Goal: Information Seeking & Learning: Learn about a topic

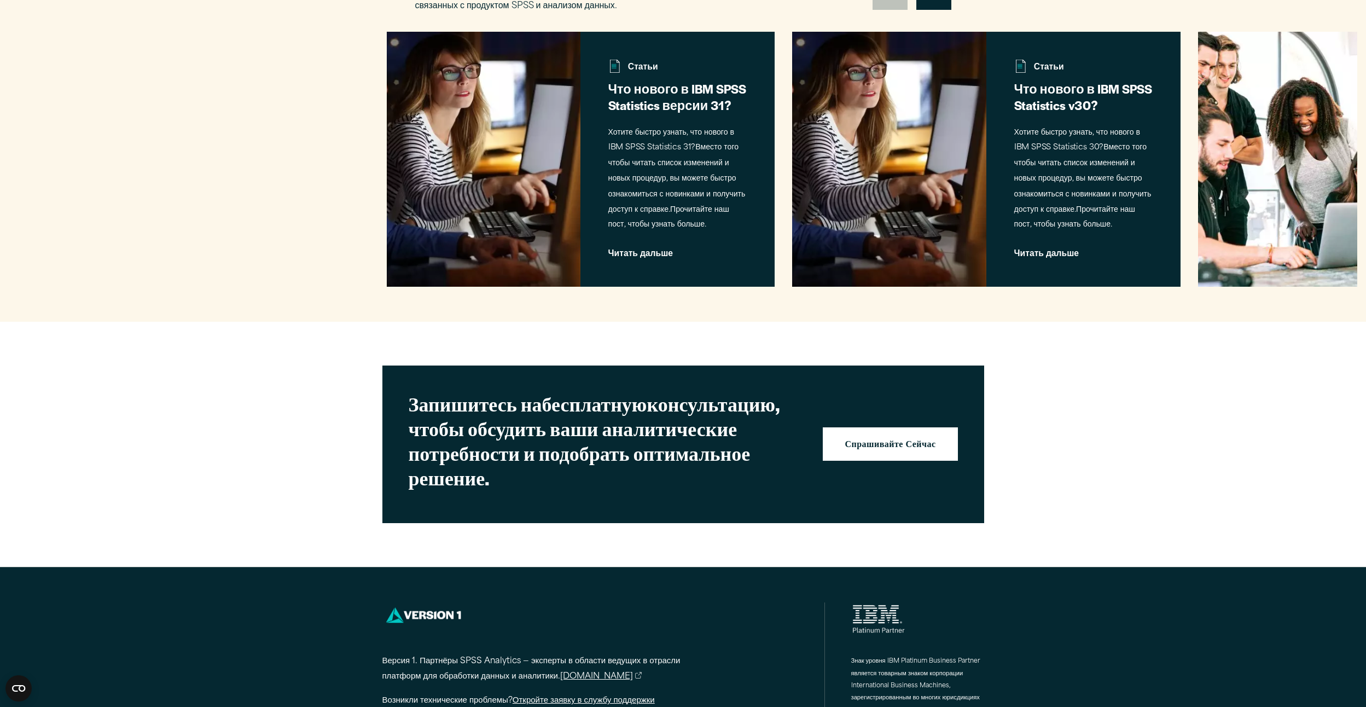
scroll to position [3852, 0]
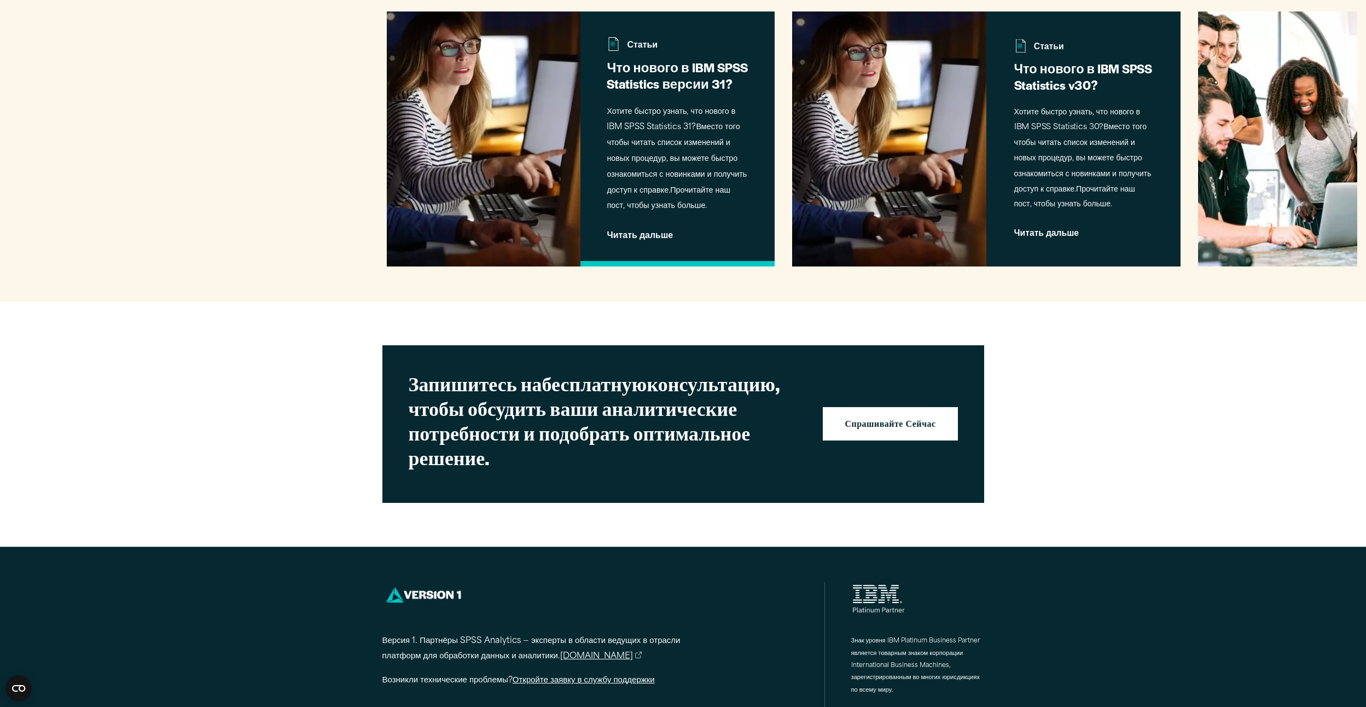
click at [738, 215] on p "Хотите быстро узнать, что нового в IBM SPSS Statistics 31? Вместо того чтобы чи…" at bounding box center [678, 159] width 142 height 110
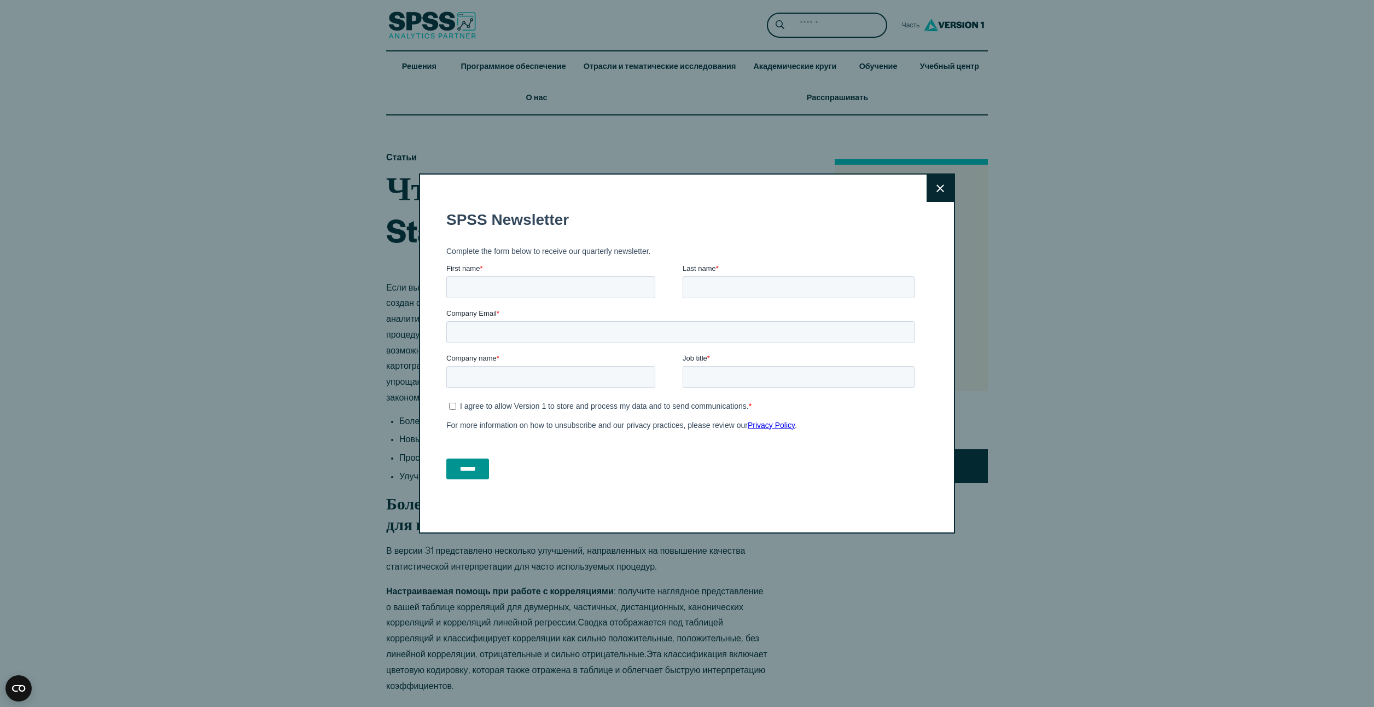
click at [930, 186] on button "Закрыть" at bounding box center [939, 187] width 27 height 27
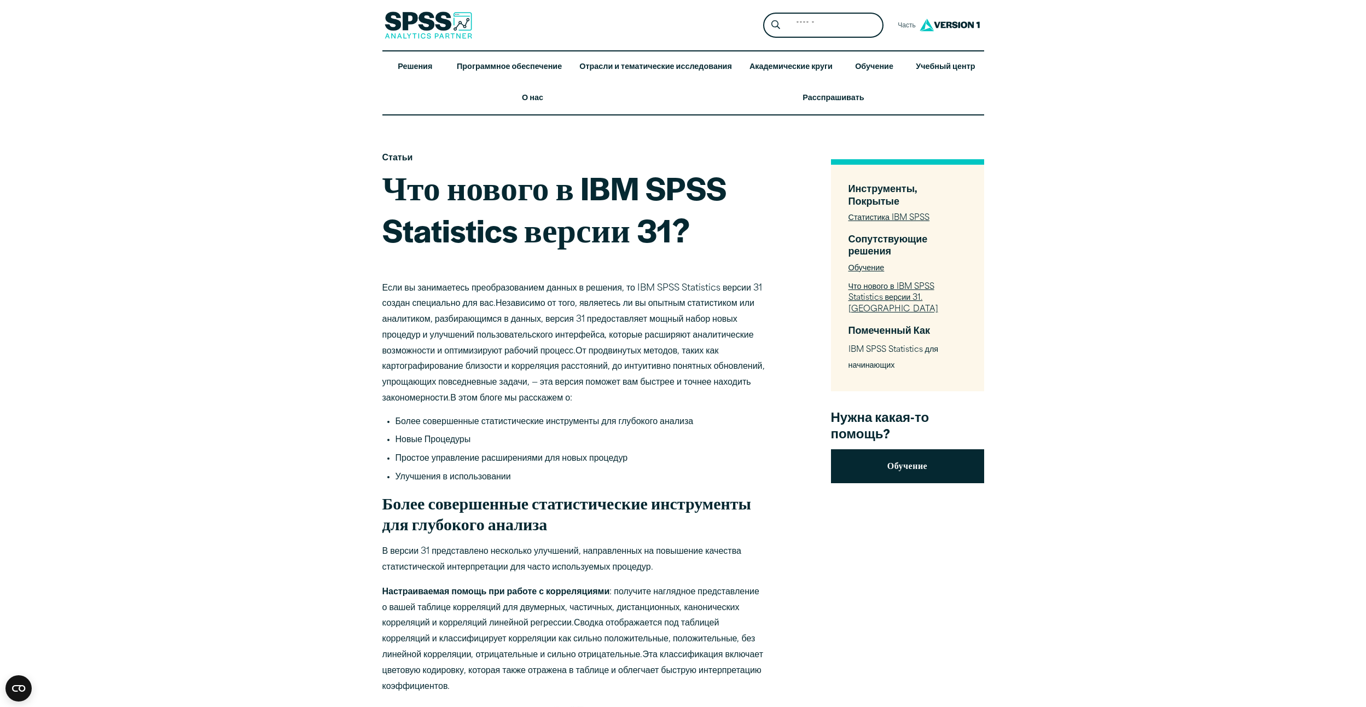
click at [952, 459] on link "Обучение" at bounding box center [907, 466] width 153 height 34
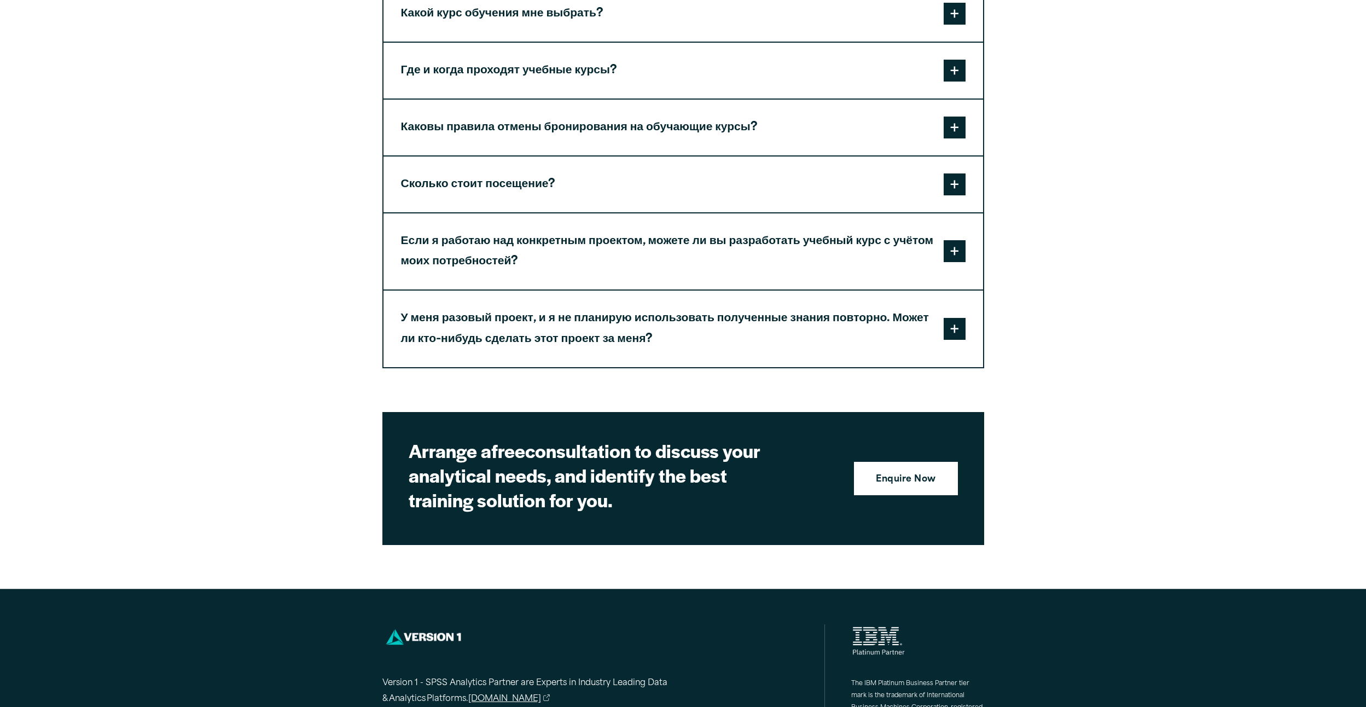
scroll to position [3117, 0]
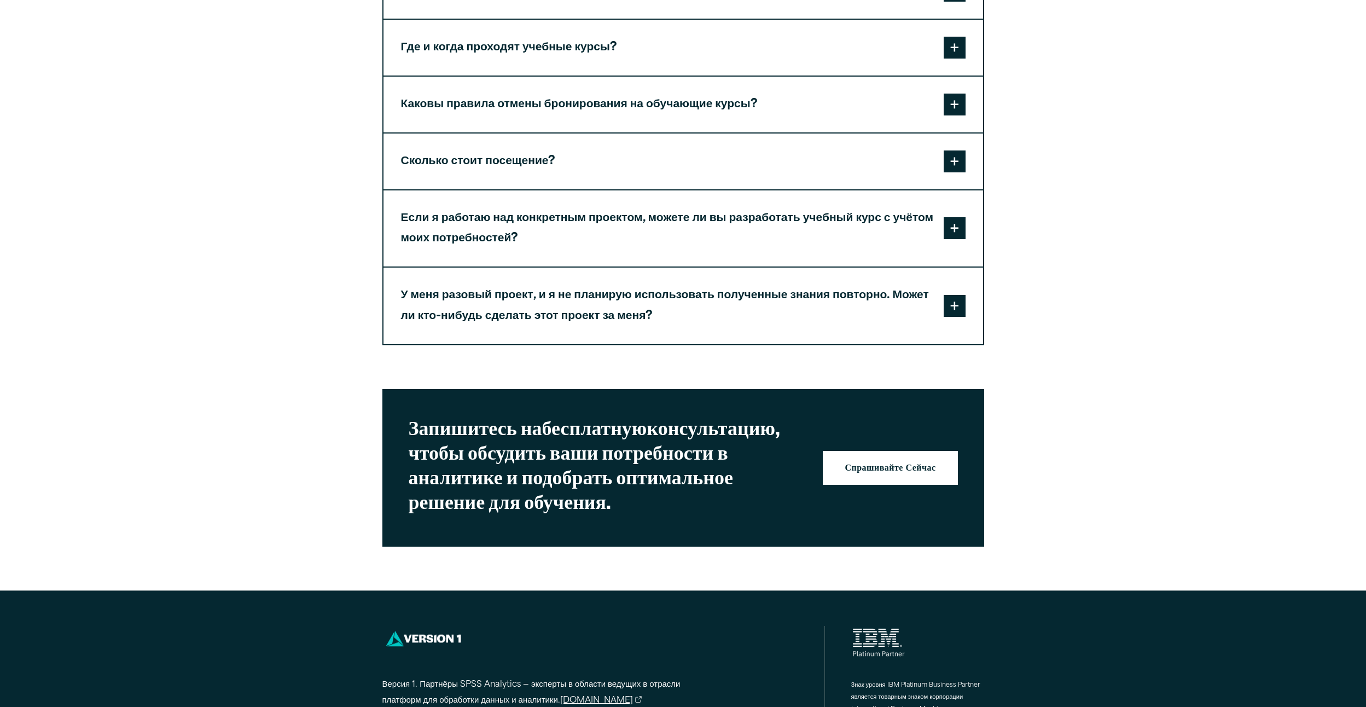
click at [958, 172] on span at bounding box center [954, 161] width 22 height 22
